Goal: Information Seeking & Learning: Understand process/instructions

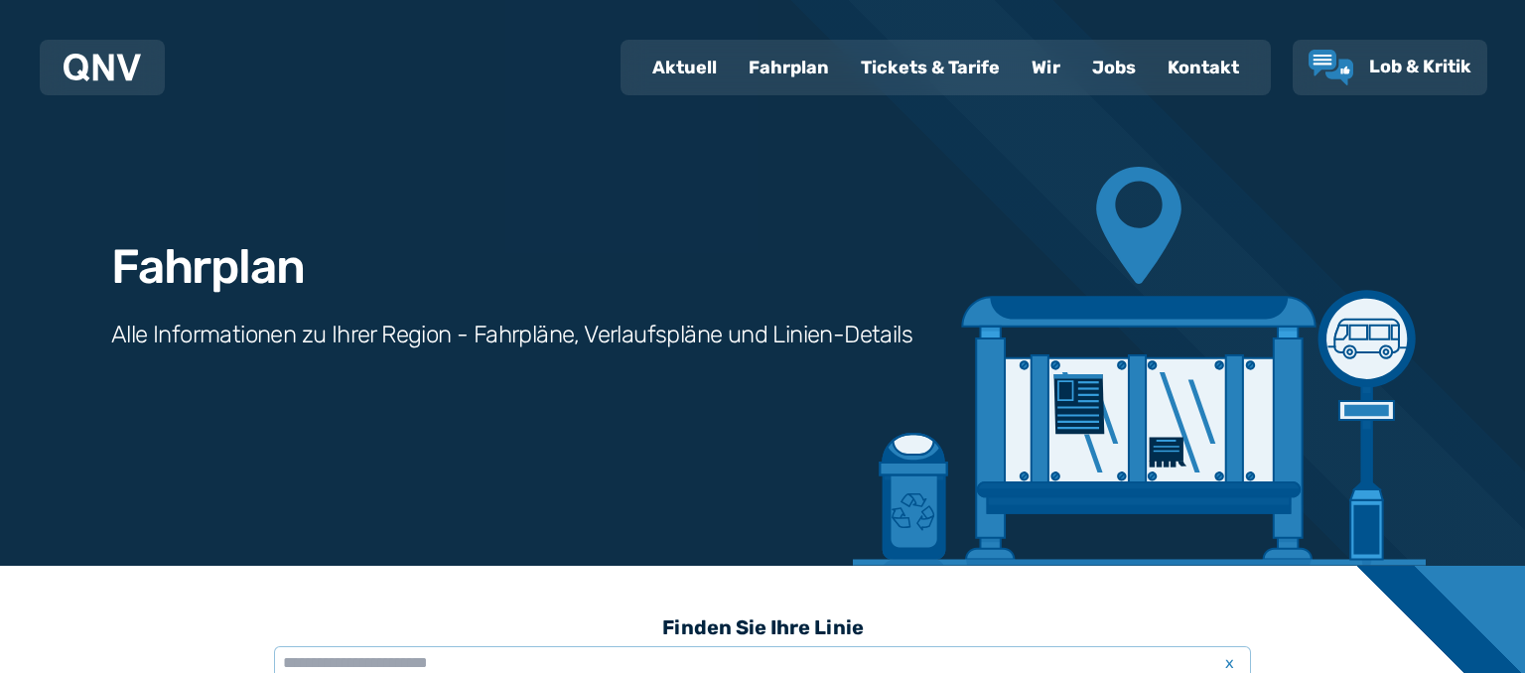
click at [796, 59] on div "Fahrplan" at bounding box center [789, 68] width 112 height 52
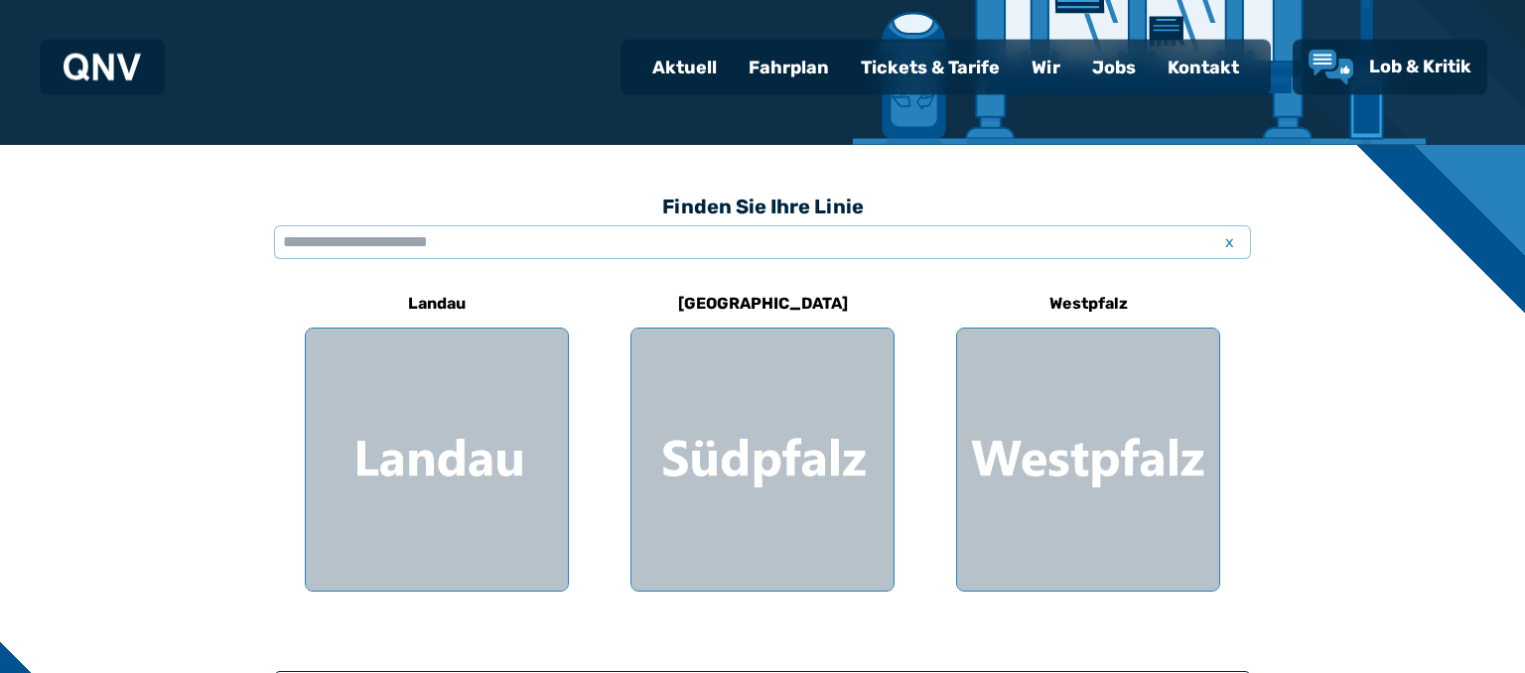
scroll to position [419, 0]
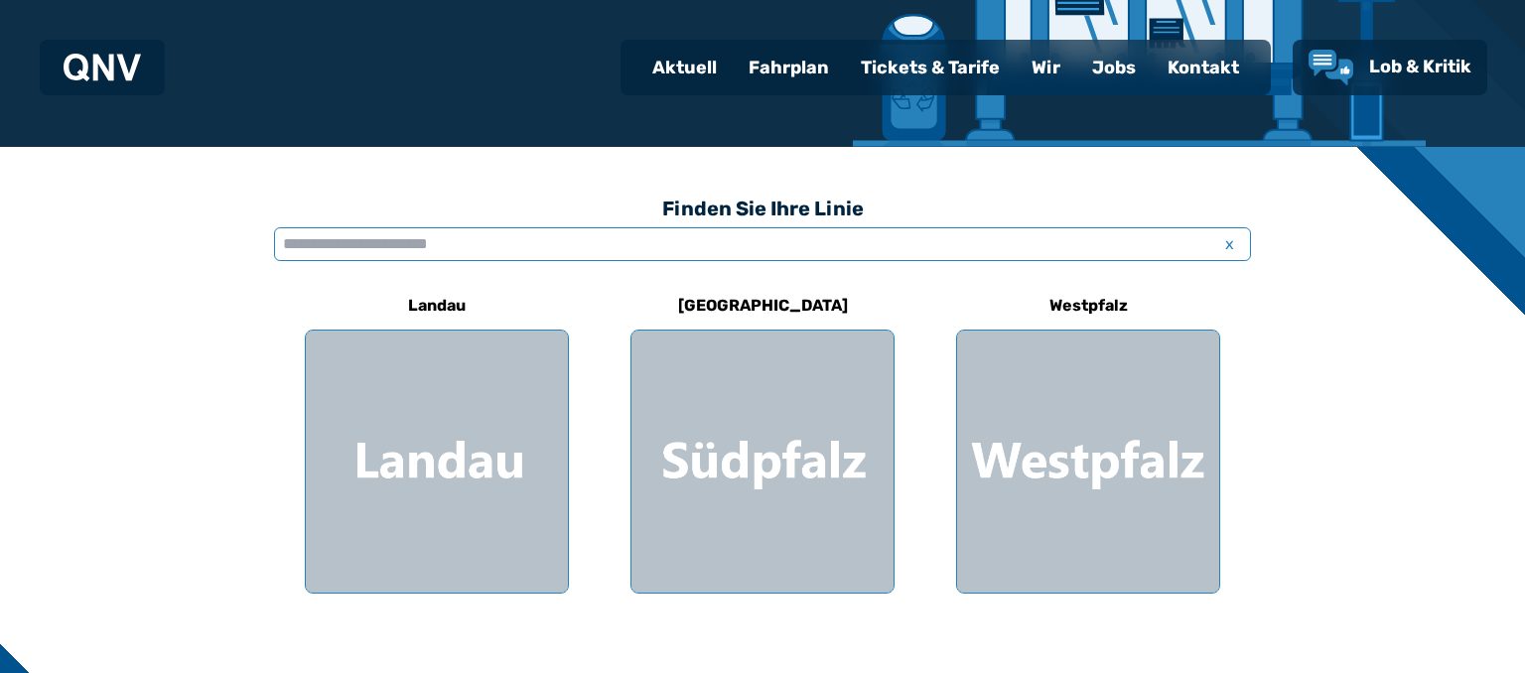
click at [422, 237] on input "text" at bounding box center [762, 244] width 977 height 34
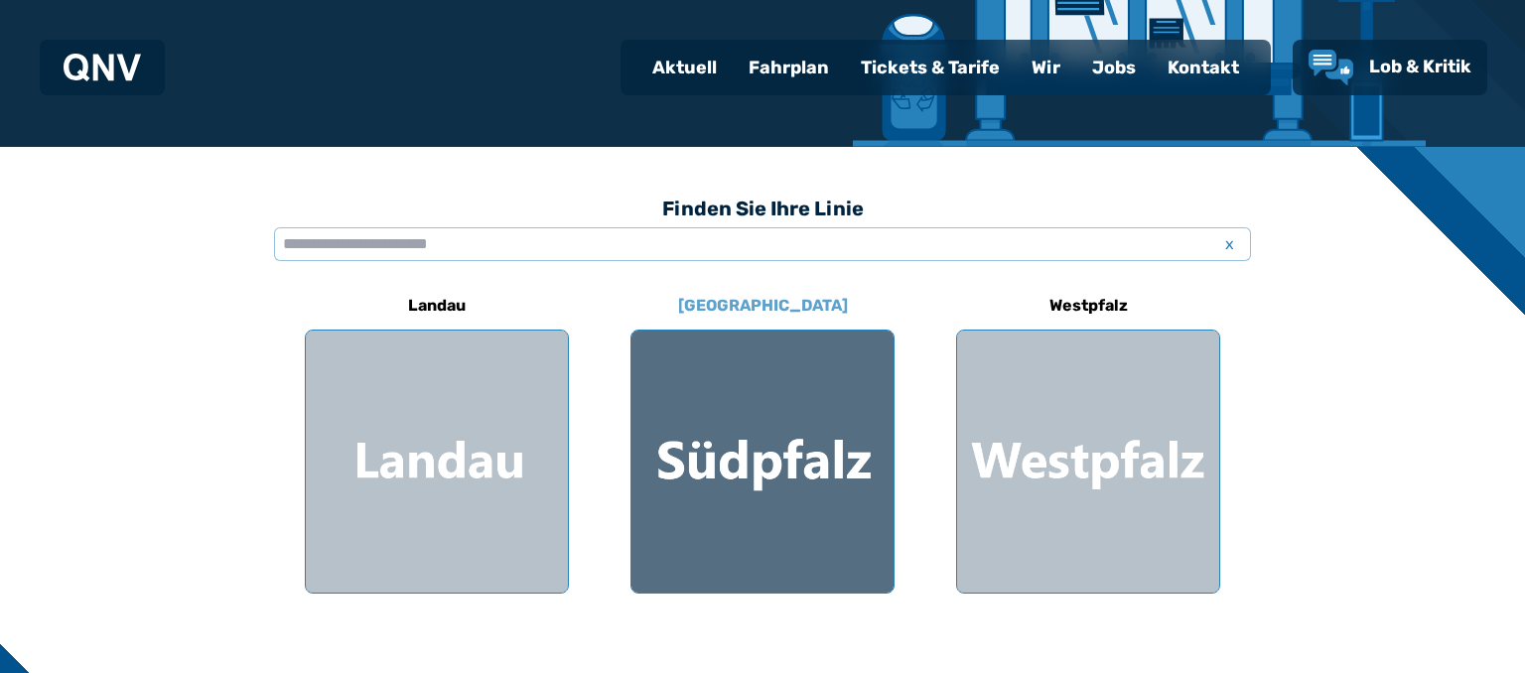
click at [733, 450] on div at bounding box center [762, 462] width 262 height 262
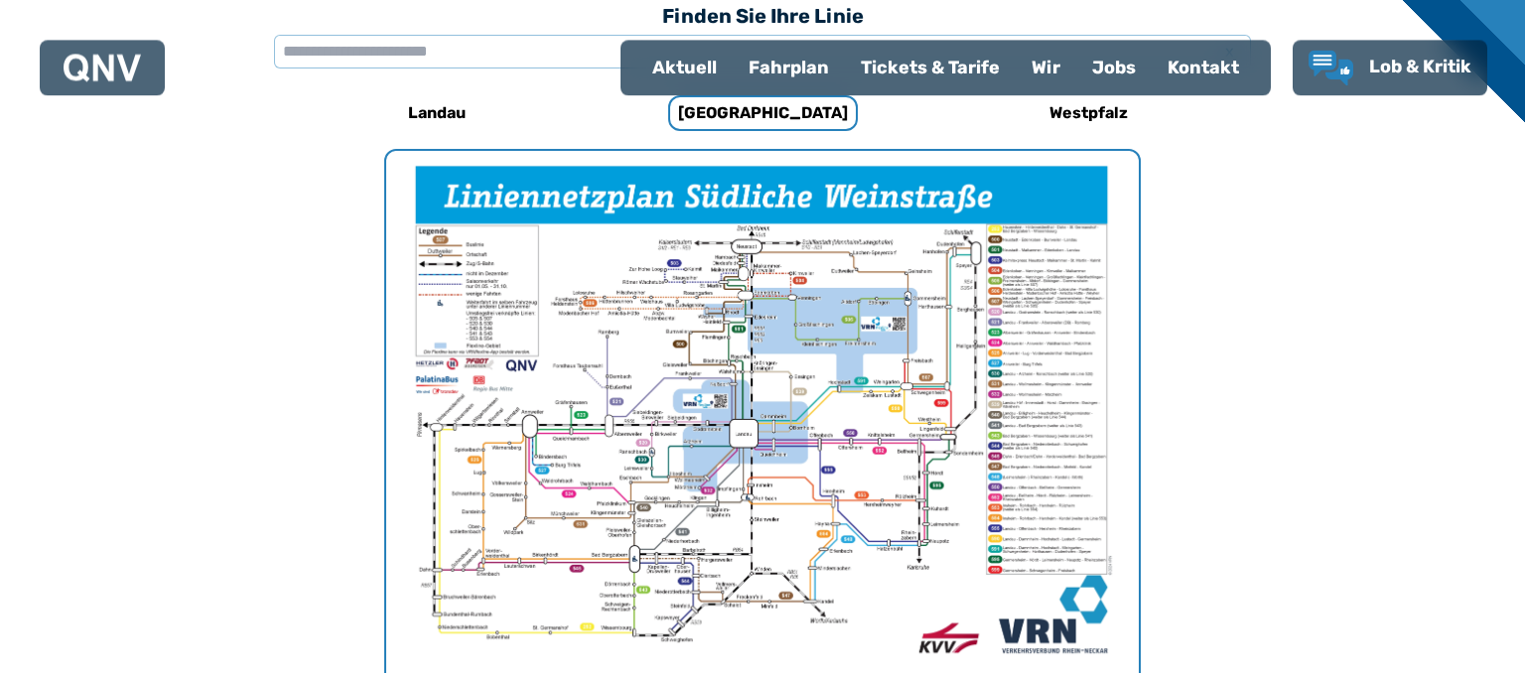
scroll to position [419, 0]
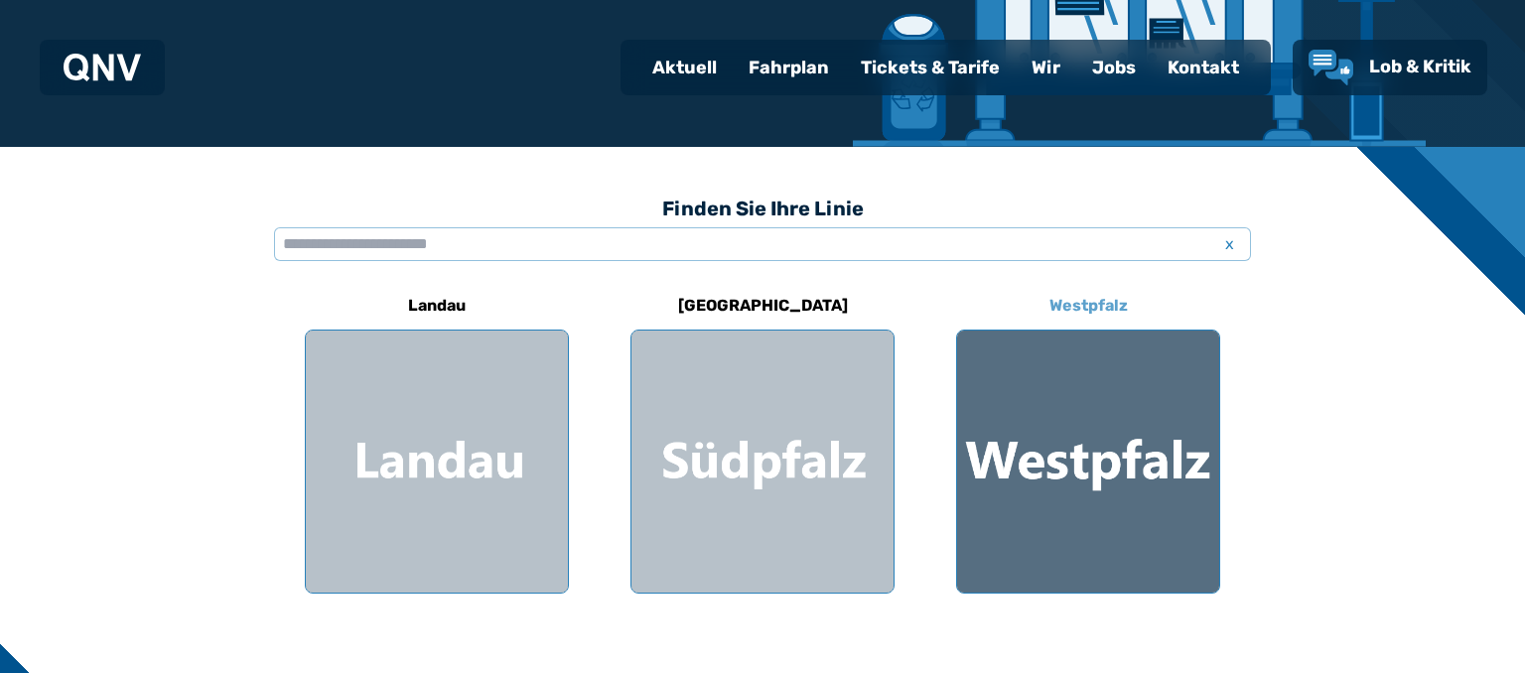
click at [1156, 435] on div at bounding box center [1088, 462] width 262 height 262
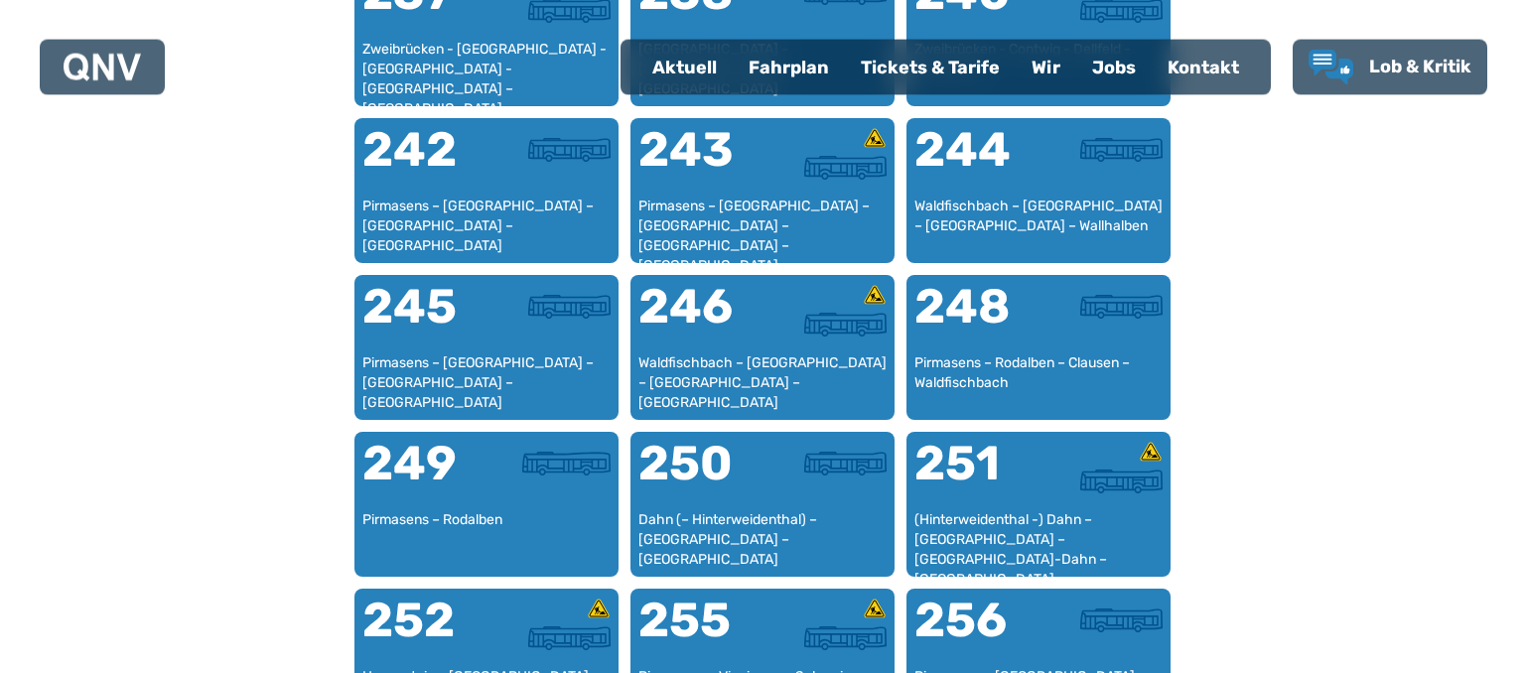
scroll to position [2289, 0]
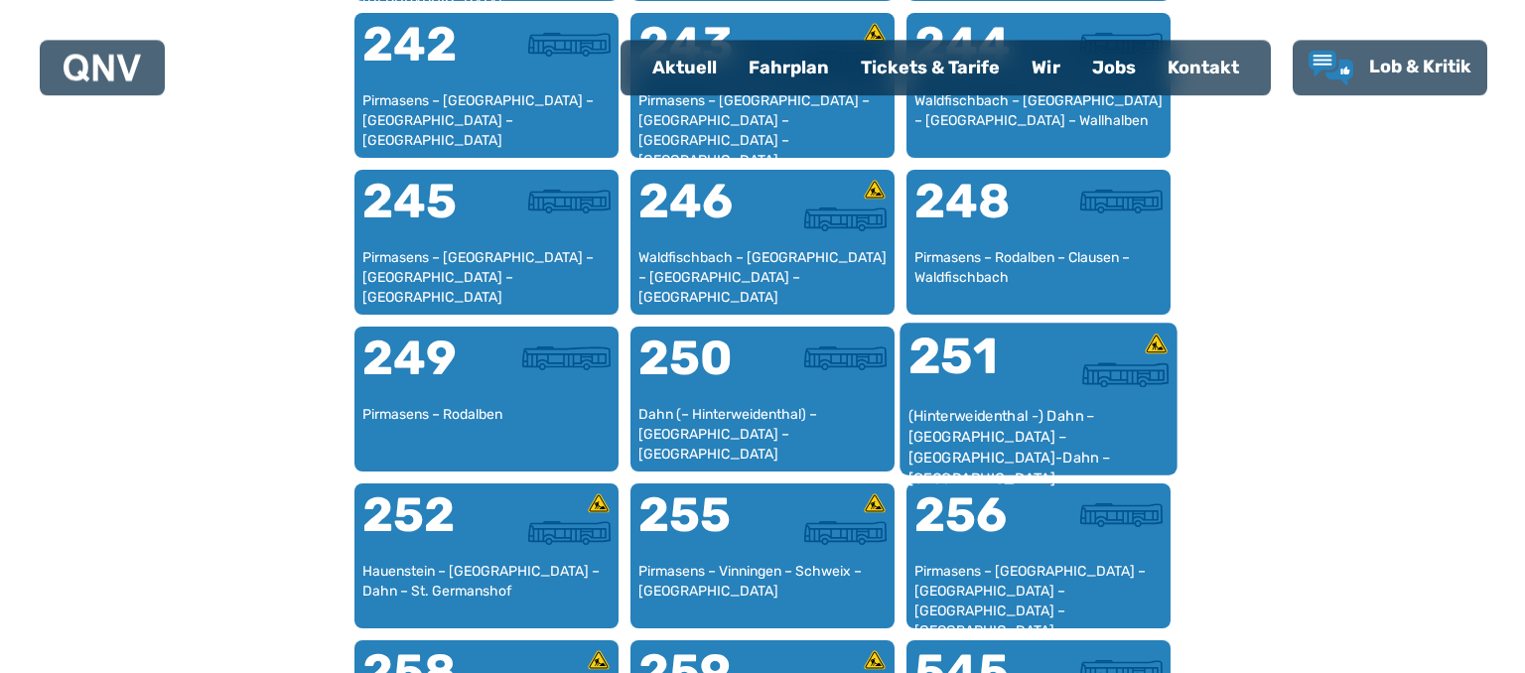
click at [1048, 397] on div at bounding box center [1103, 369] width 130 height 74
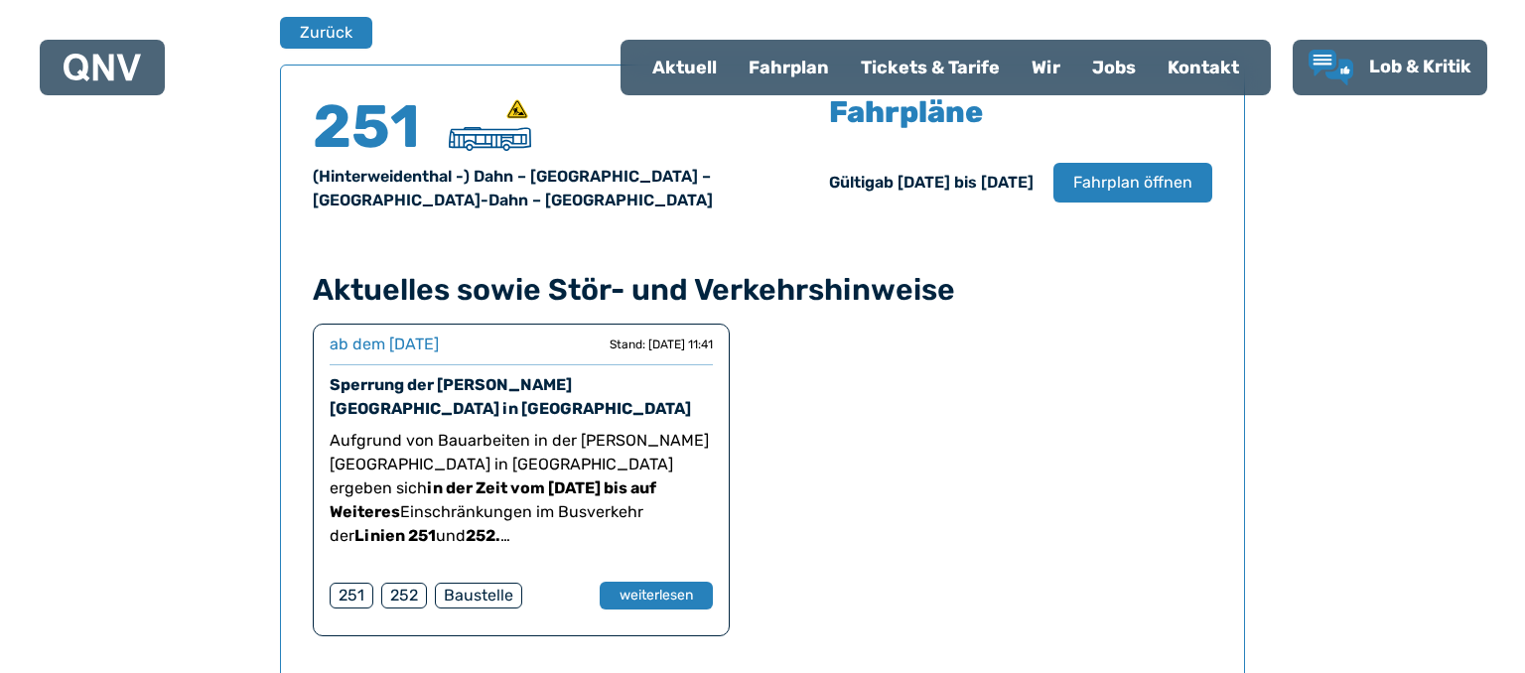
scroll to position [1135, 0]
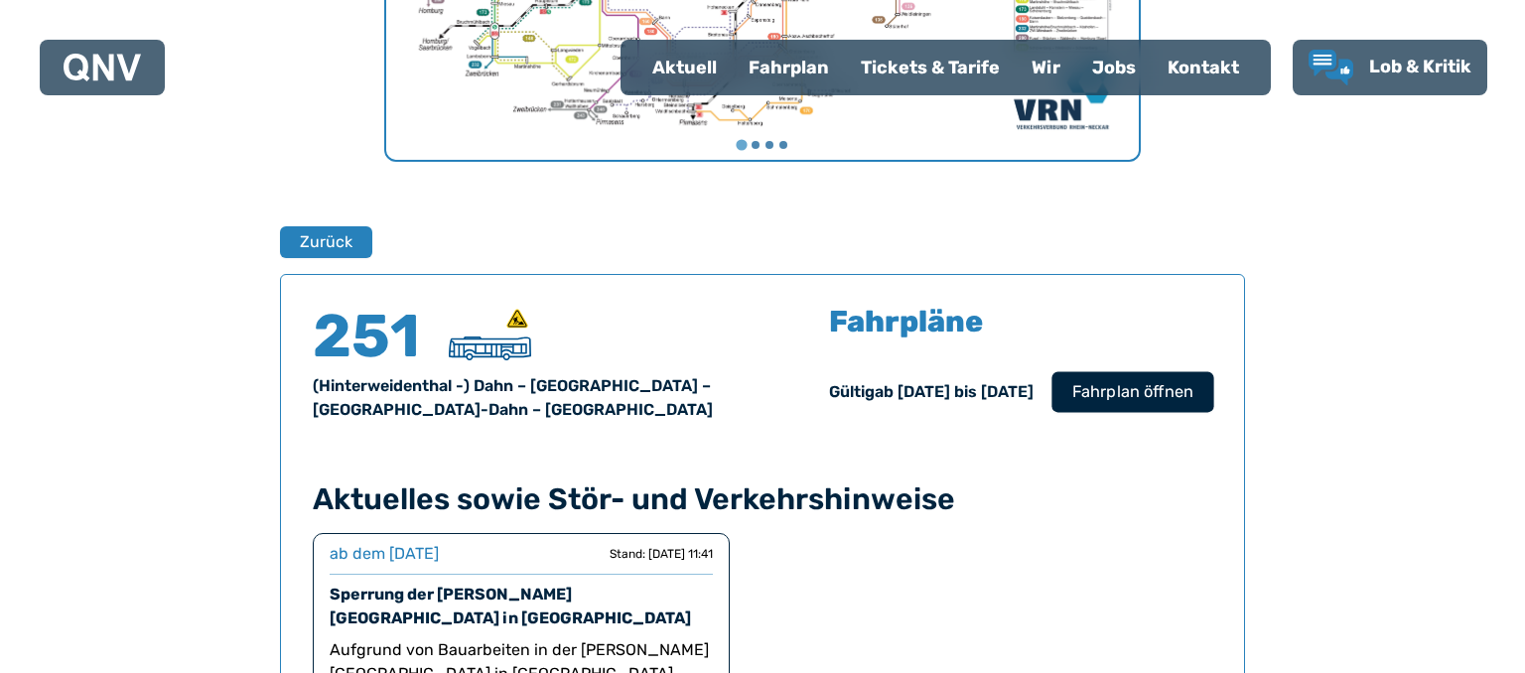
click at [1147, 387] on span "Fahrplan öffnen" at bounding box center [1132, 392] width 121 height 24
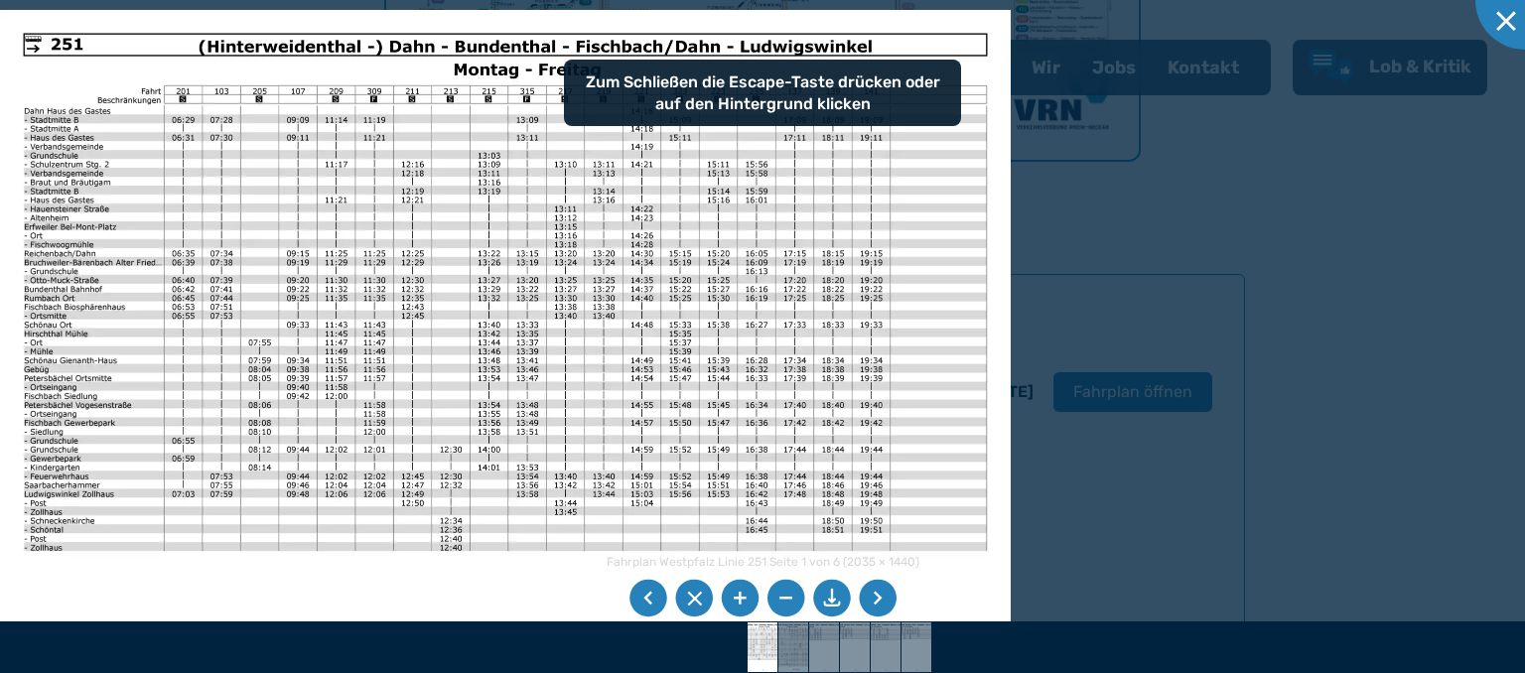
click at [1093, 174] on div at bounding box center [762, 336] width 1525 height 673
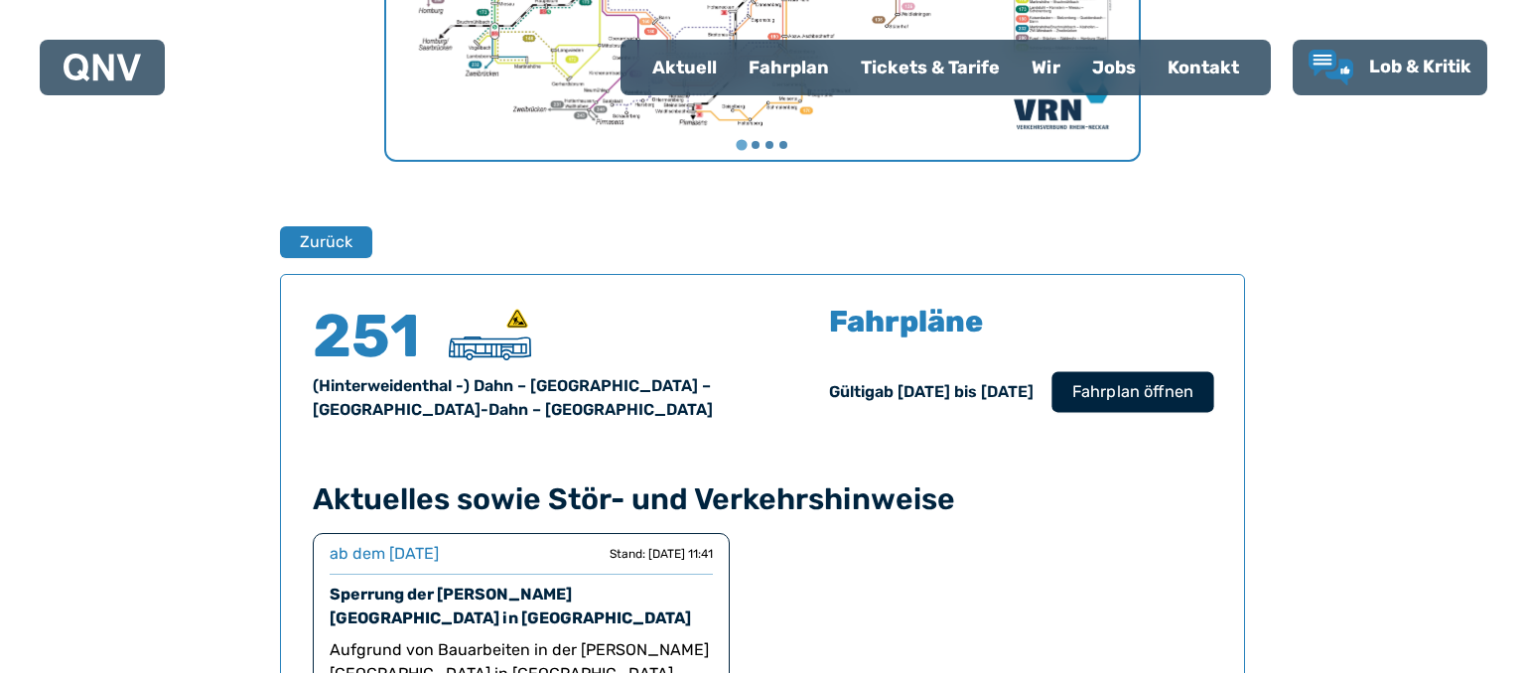
click at [1108, 395] on span "Fahrplan öffnen" at bounding box center [1132, 392] width 121 height 24
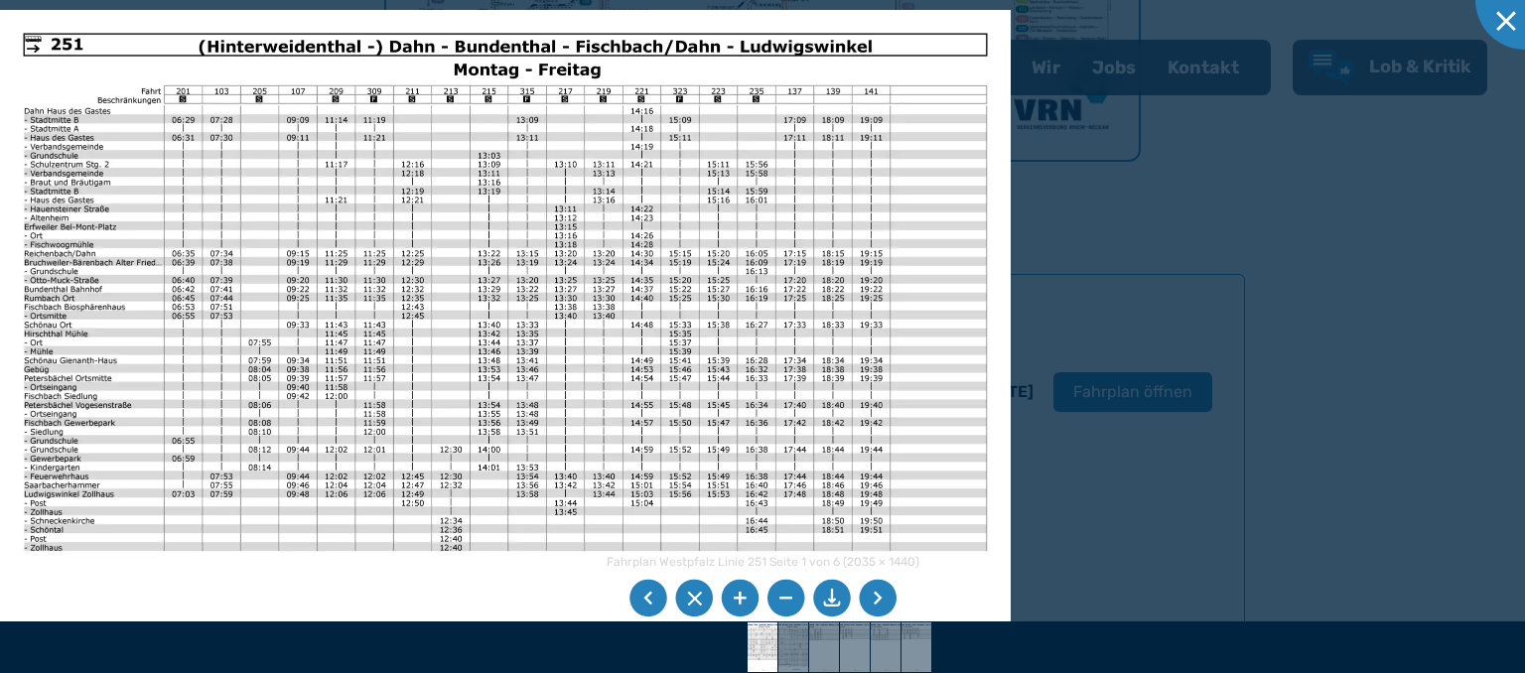
click at [872, 596] on li at bounding box center [878, 599] width 38 height 38
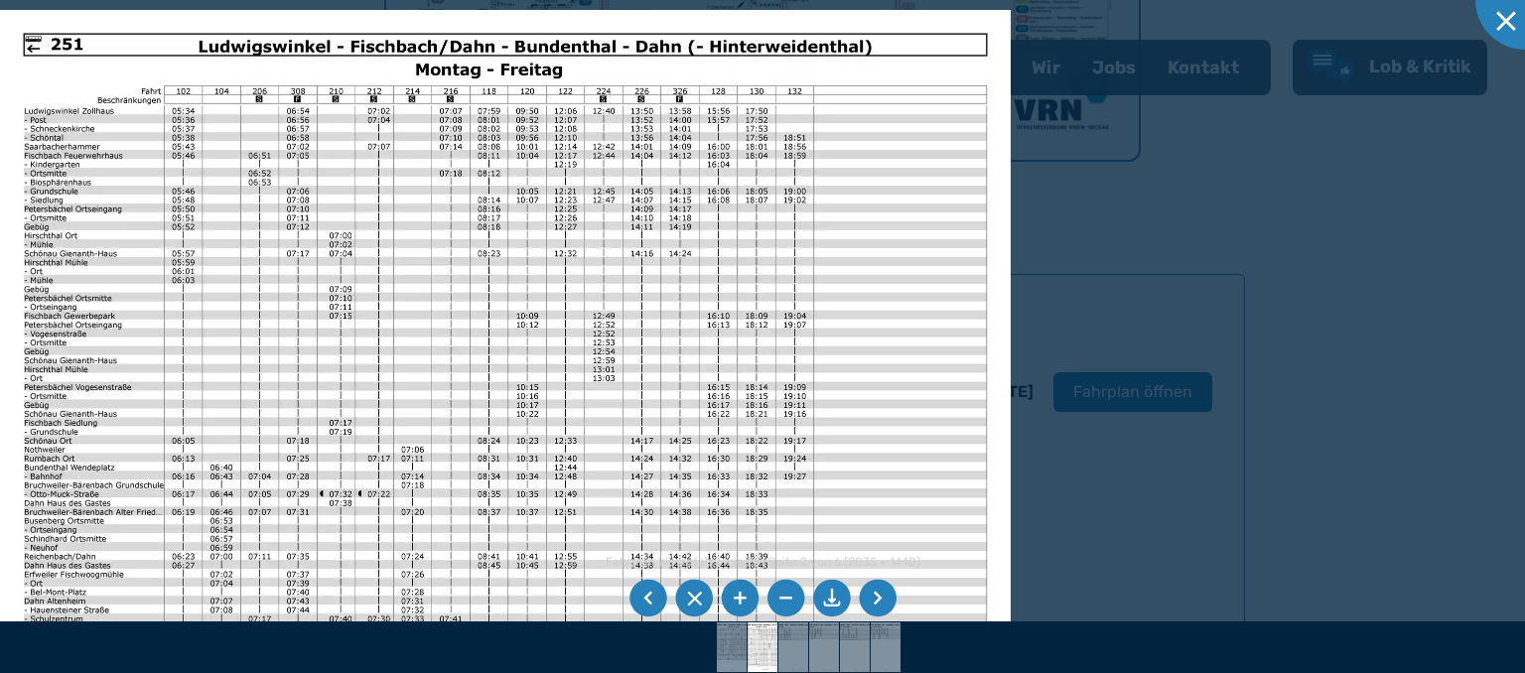
click at [608, 351] on img at bounding box center [505, 367] width 1011 height 715
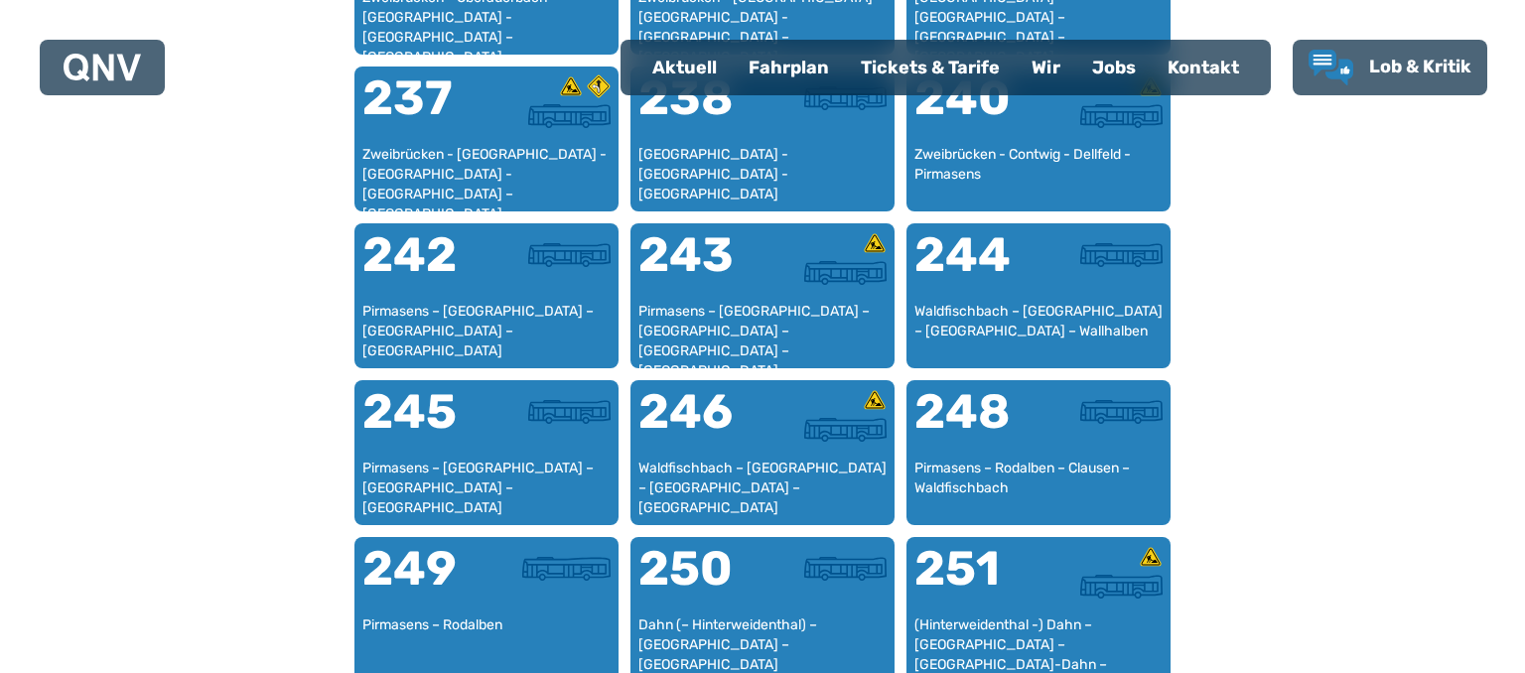
scroll to position [2184, 0]
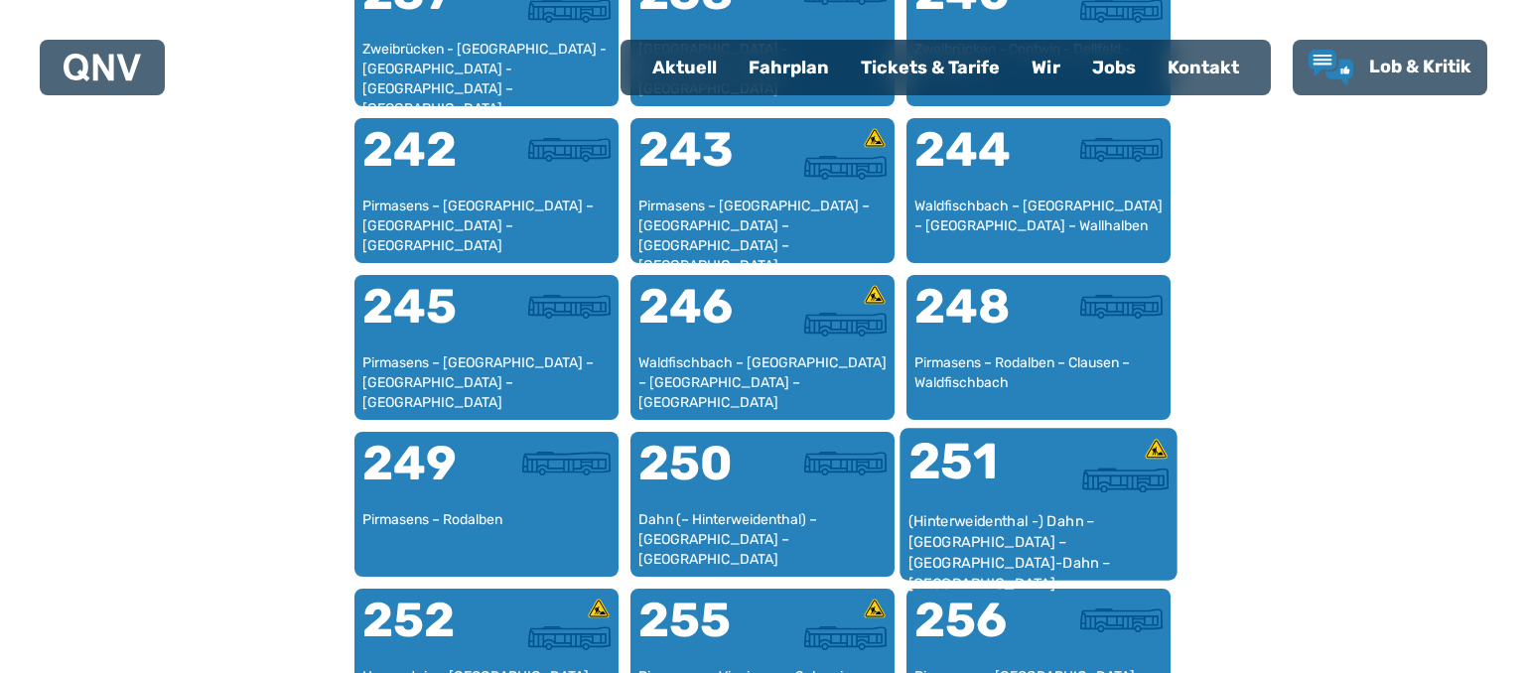
click at [992, 465] on div "251" at bounding box center [973, 474] width 130 height 74
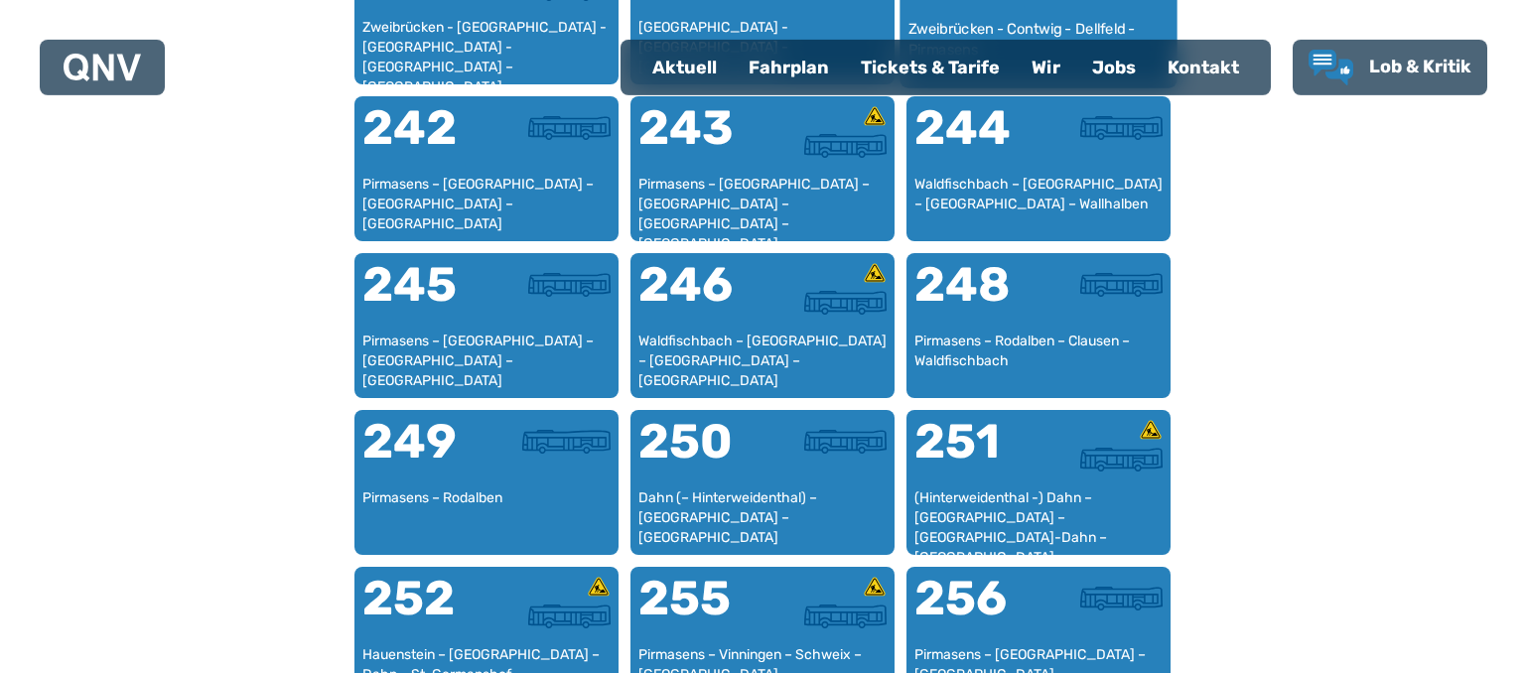
scroll to position [2289, 0]
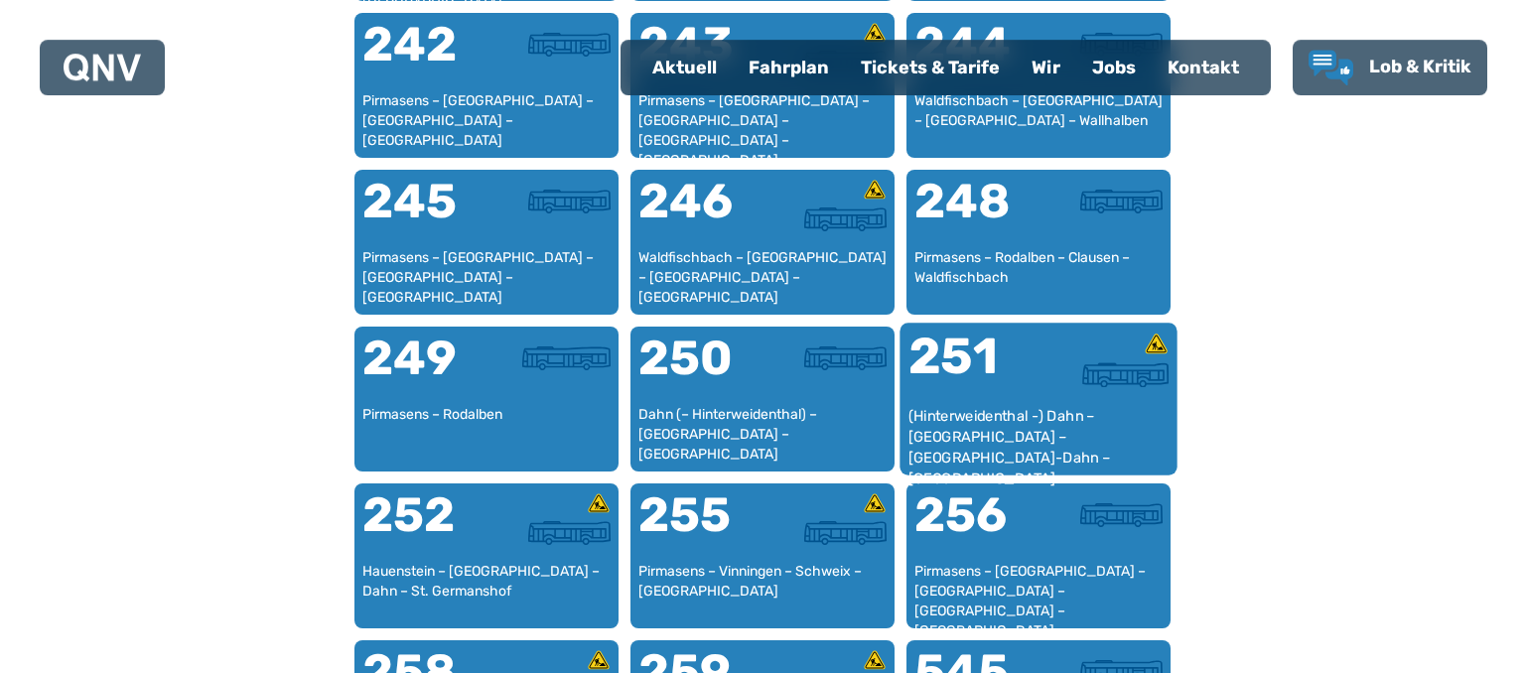
click at [1063, 407] on div "(Hinterweidenthal -) Dahn – [GEOGRAPHIC_DATA] – [GEOGRAPHIC_DATA]-Dahn – [GEOGR…" at bounding box center [1038, 436] width 261 height 61
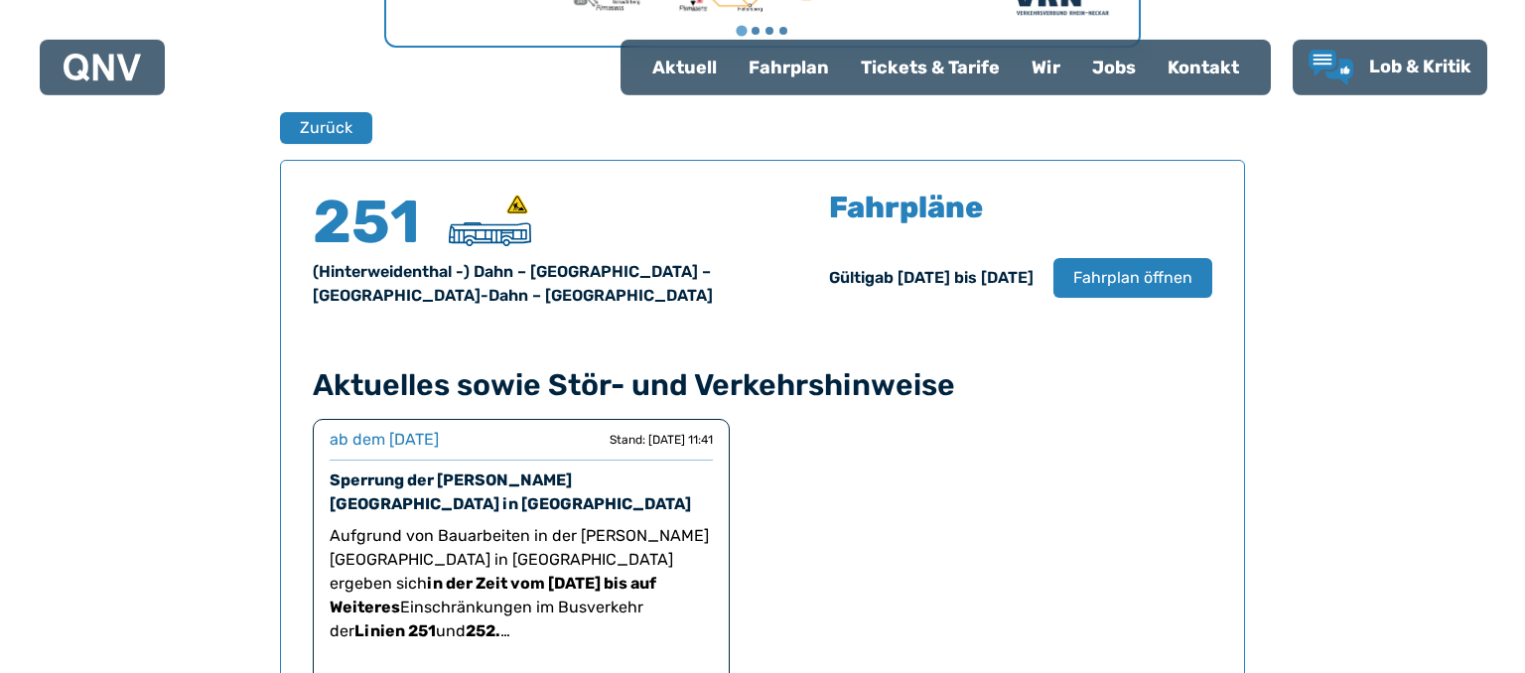
scroll to position [1135, 0]
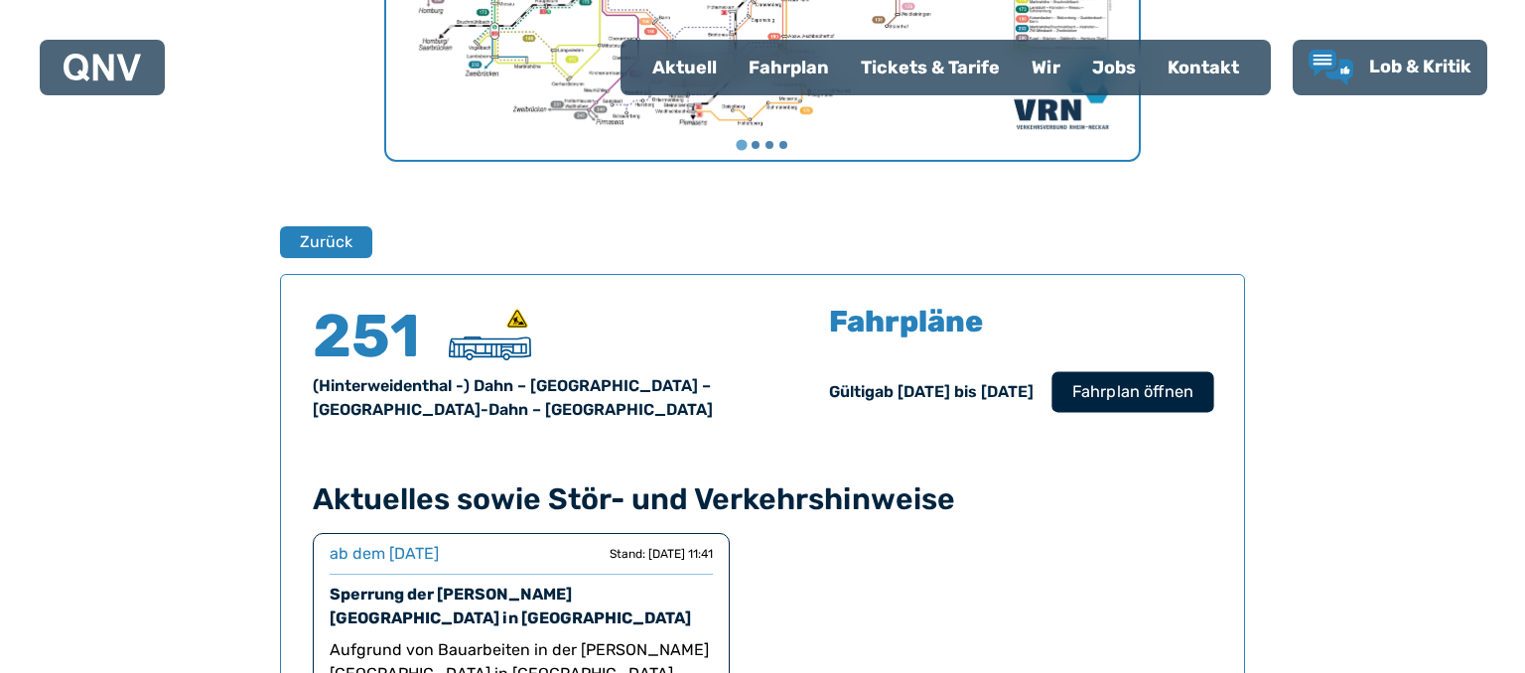
click at [1145, 388] on span "Fahrplan öffnen" at bounding box center [1132, 392] width 121 height 24
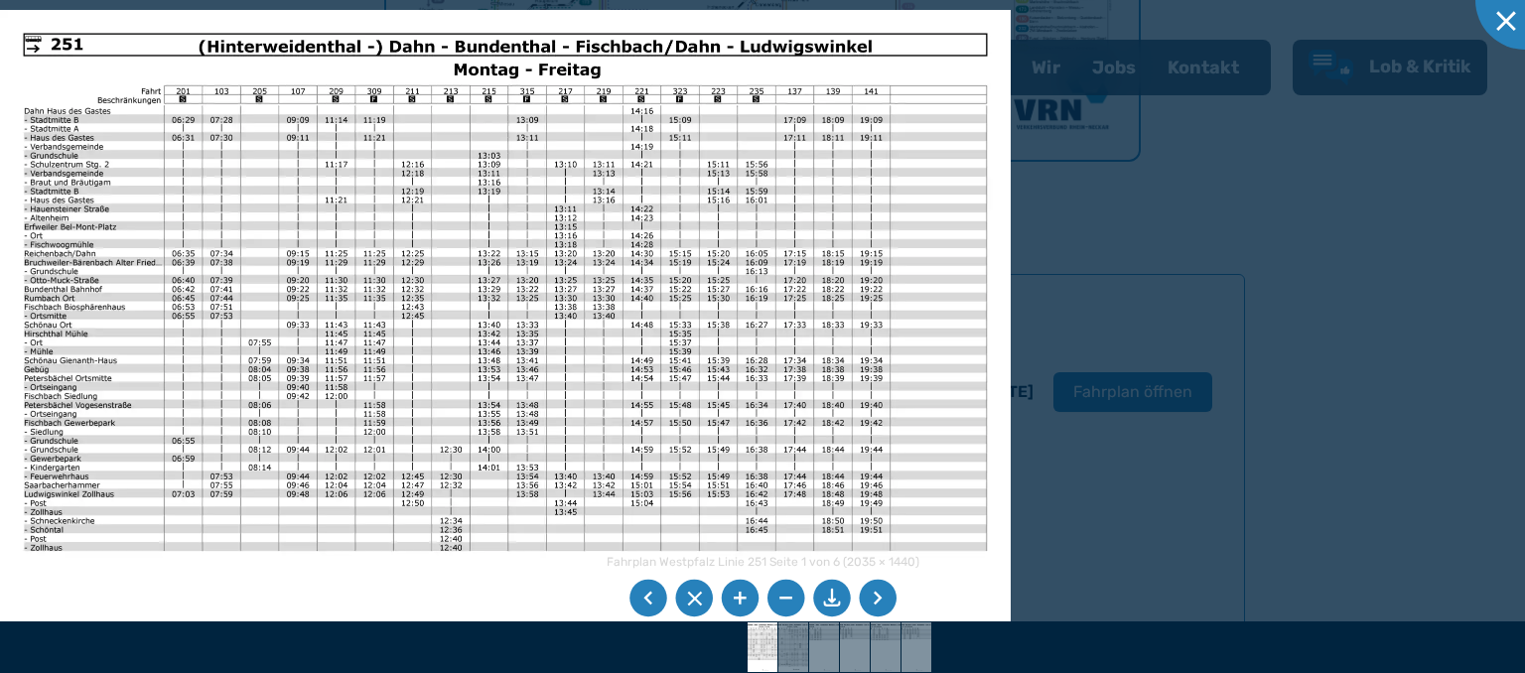
click at [737, 598] on li at bounding box center [740, 599] width 38 height 38
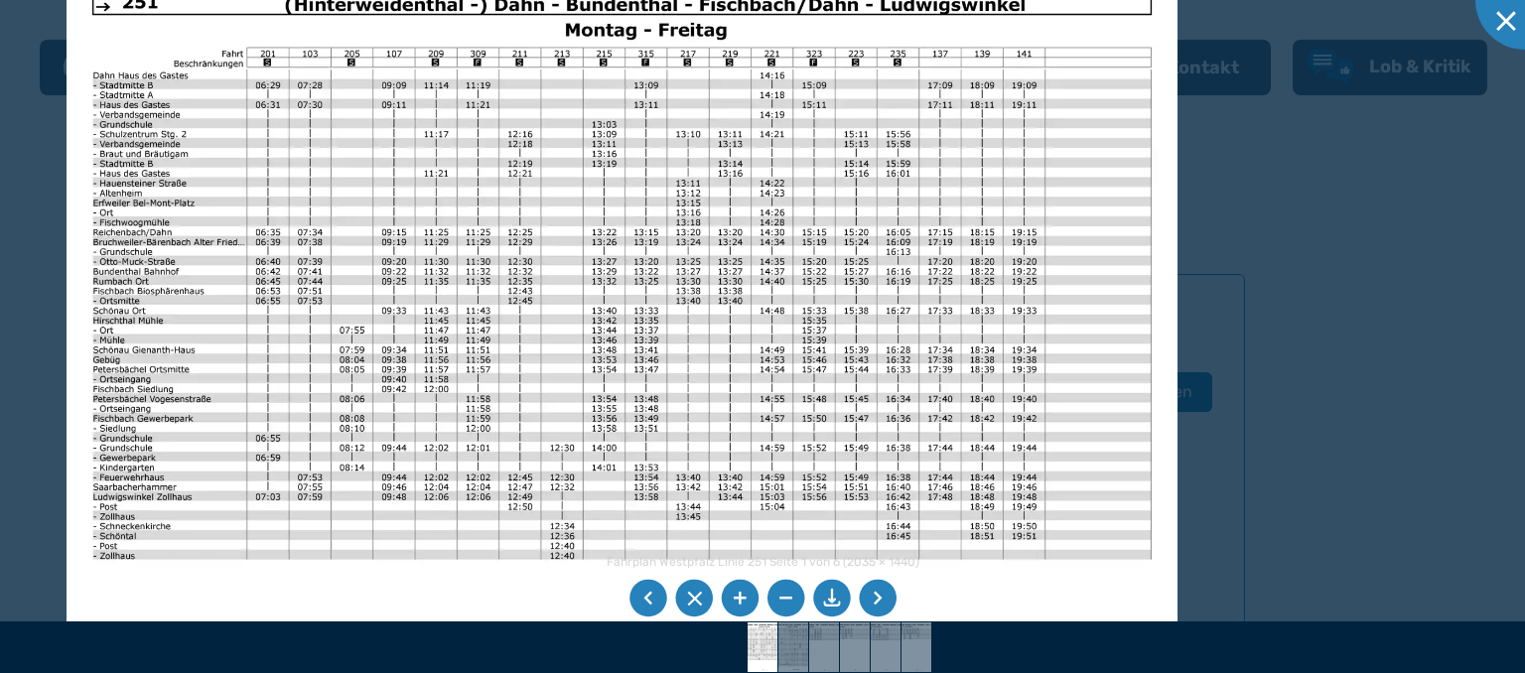
click at [814, 481] on img at bounding box center [622, 357] width 1111 height 786
click at [751, 602] on li at bounding box center [740, 599] width 38 height 38
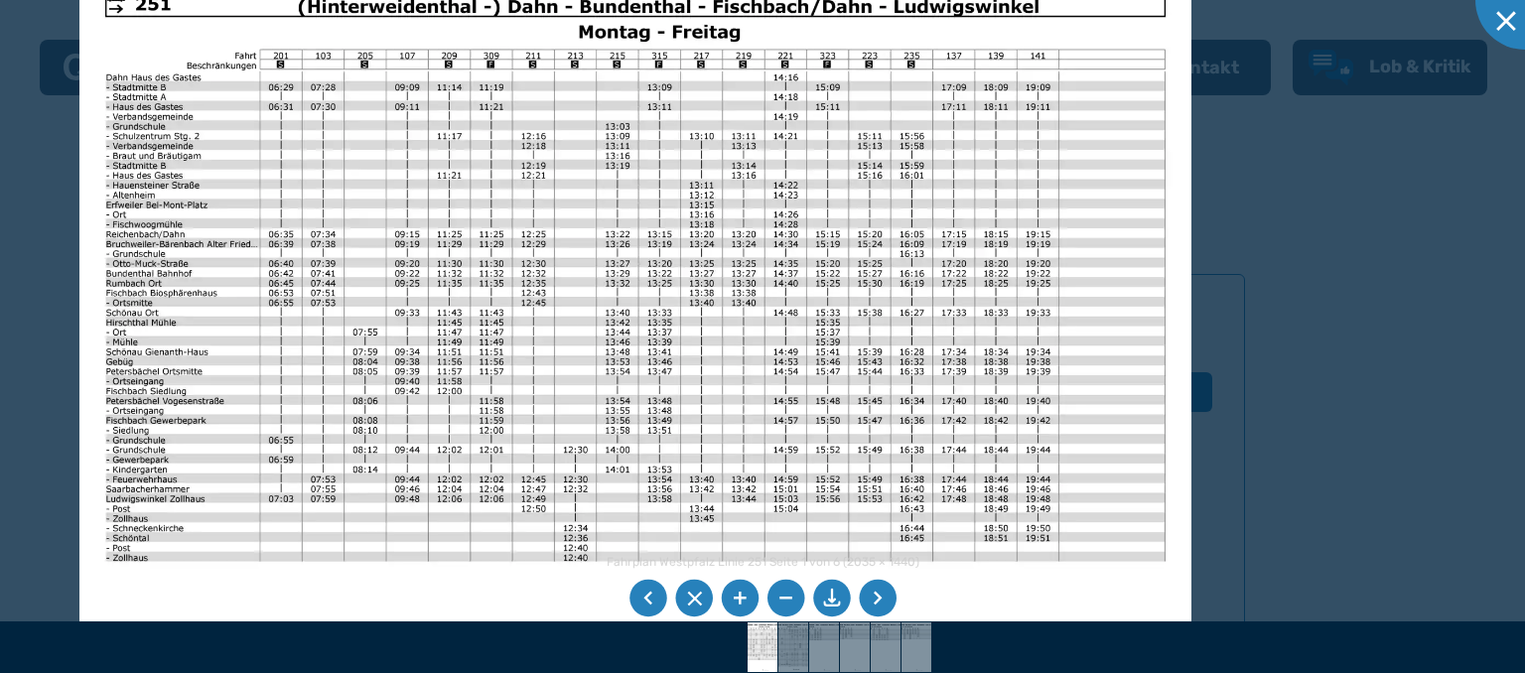
click at [869, 592] on li at bounding box center [878, 599] width 38 height 38
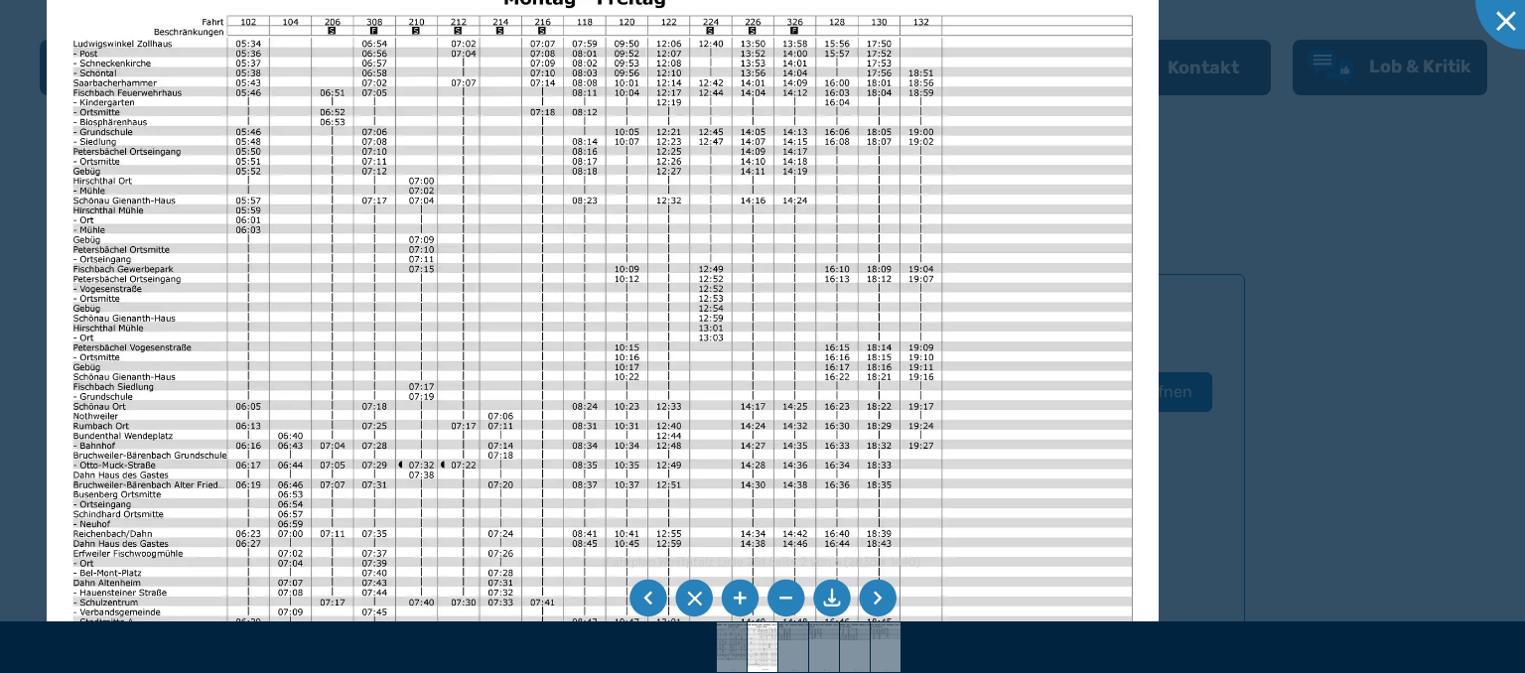
click at [549, 280] on img at bounding box center [602, 325] width 1111 height 786
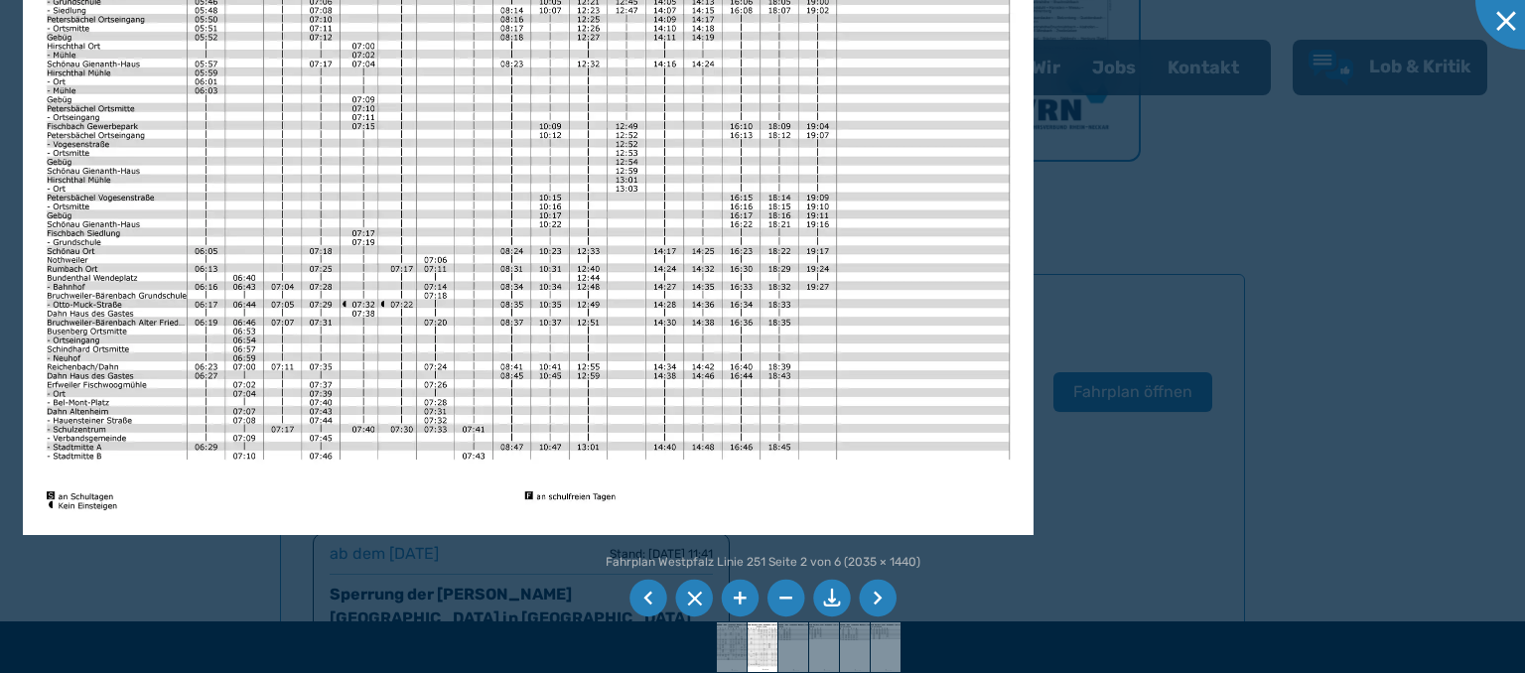
click at [565, 207] on img at bounding box center [528, 177] width 1011 height 715
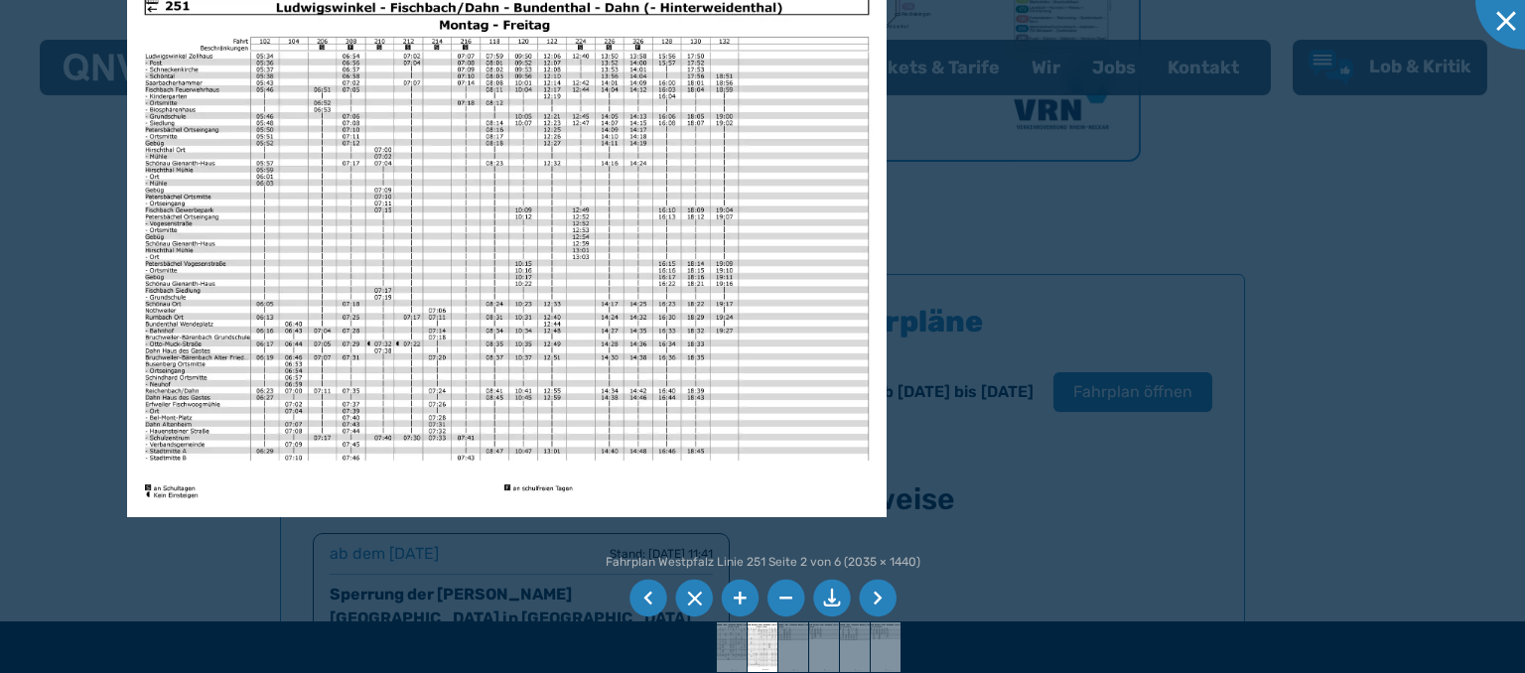
click at [419, 188] on img at bounding box center [506, 248] width 758 height 537
